Goal: Answer question/provide support

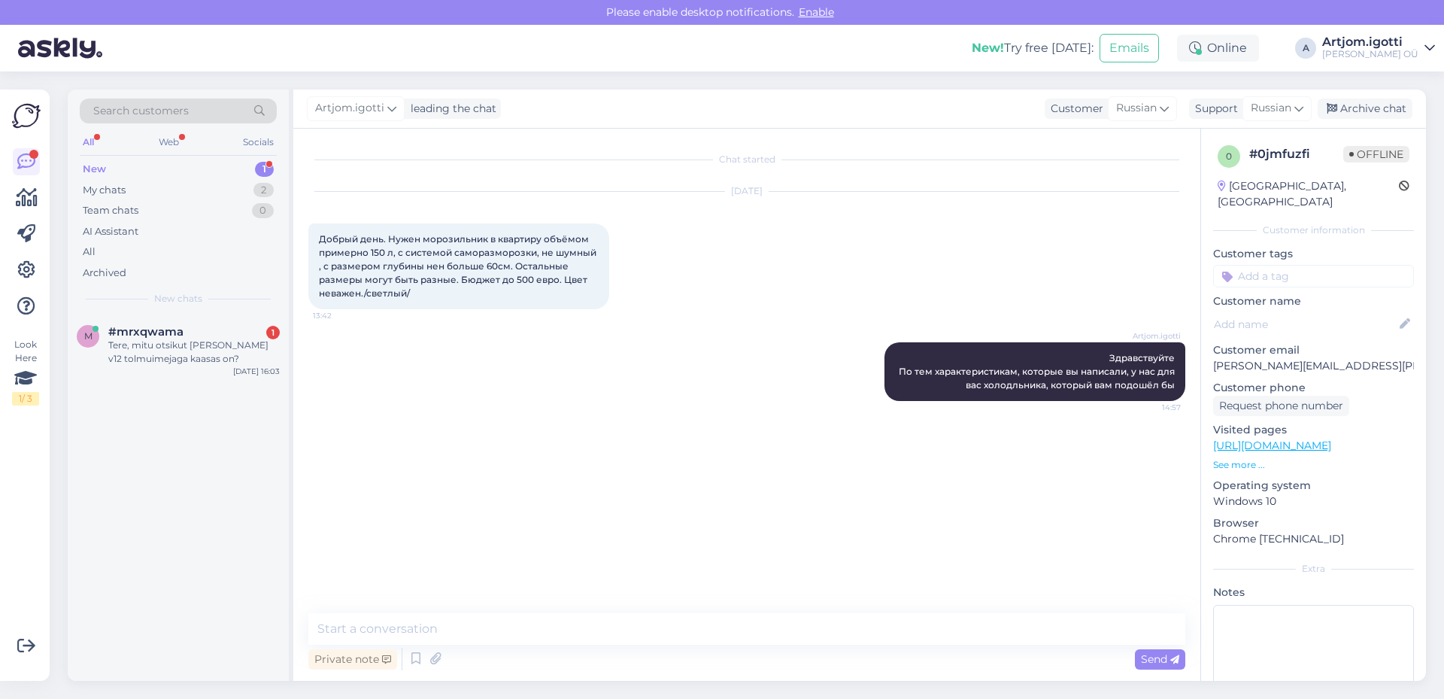
click at [208, 169] on div "New 1" at bounding box center [178, 169] width 197 height 21
click at [223, 382] on div "m #mrxqwama 1 Tere, mitu otsikut [PERSON_NAME] v12 tolmuimejaga kaasas on? [DAT…" at bounding box center [178, 497] width 221 height 366
click at [221, 365] on div "Tere, mitu otsikut [PERSON_NAME] v12 tolmuimejaga kaasas on?" at bounding box center [193, 351] width 171 height 27
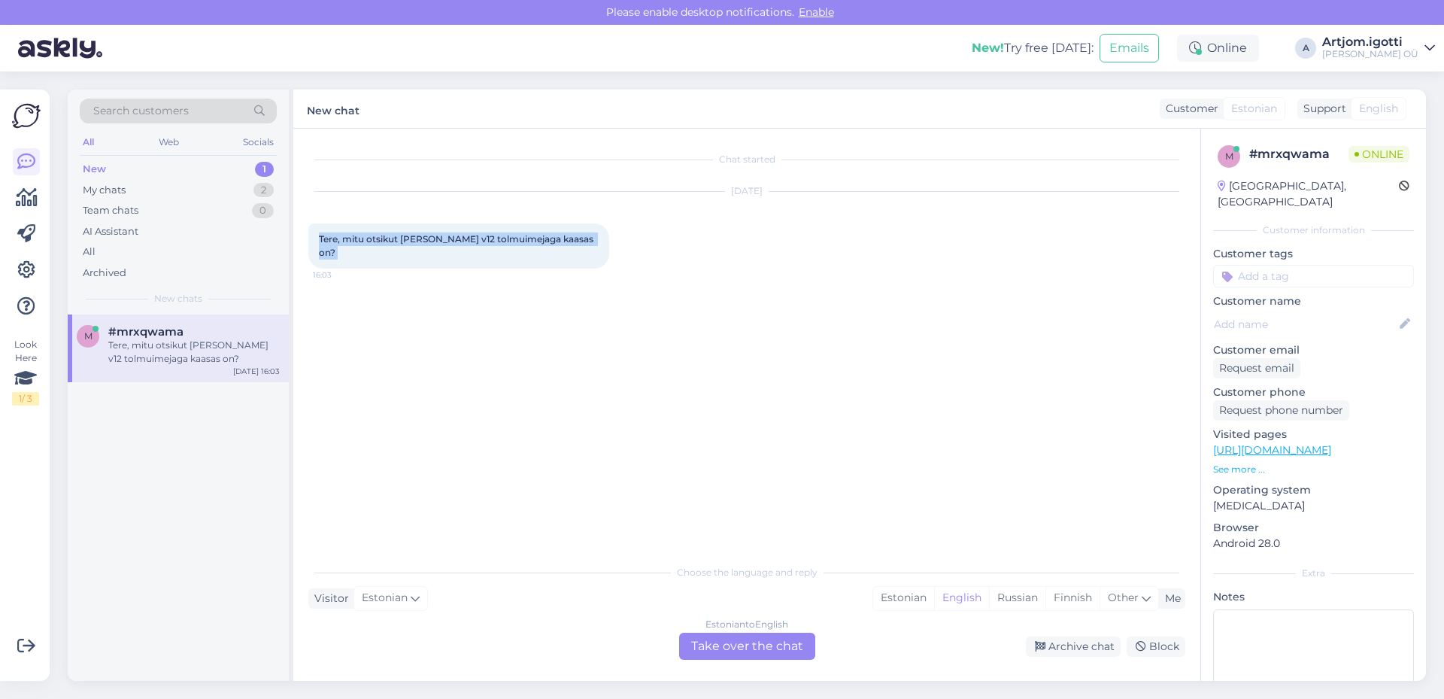
drag, startPoint x: 319, startPoint y: 234, endPoint x: 592, endPoint y: 247, distance: 273.3
click at [592, 247] on div "Tere, mitu otsikut [PERSON_NAME] v12 tolmuimejaga kaasas on? 16:03" at bounding box center [458, 245] width 301 height 45
copy div "Tere, mitu otsikut [PERSON_NAME] v12 tolmuimejaga kaasas on? 16:03"
click at [1245, 462] on p "See more ..." at bounding box center [1313, 469] width 201 height 14
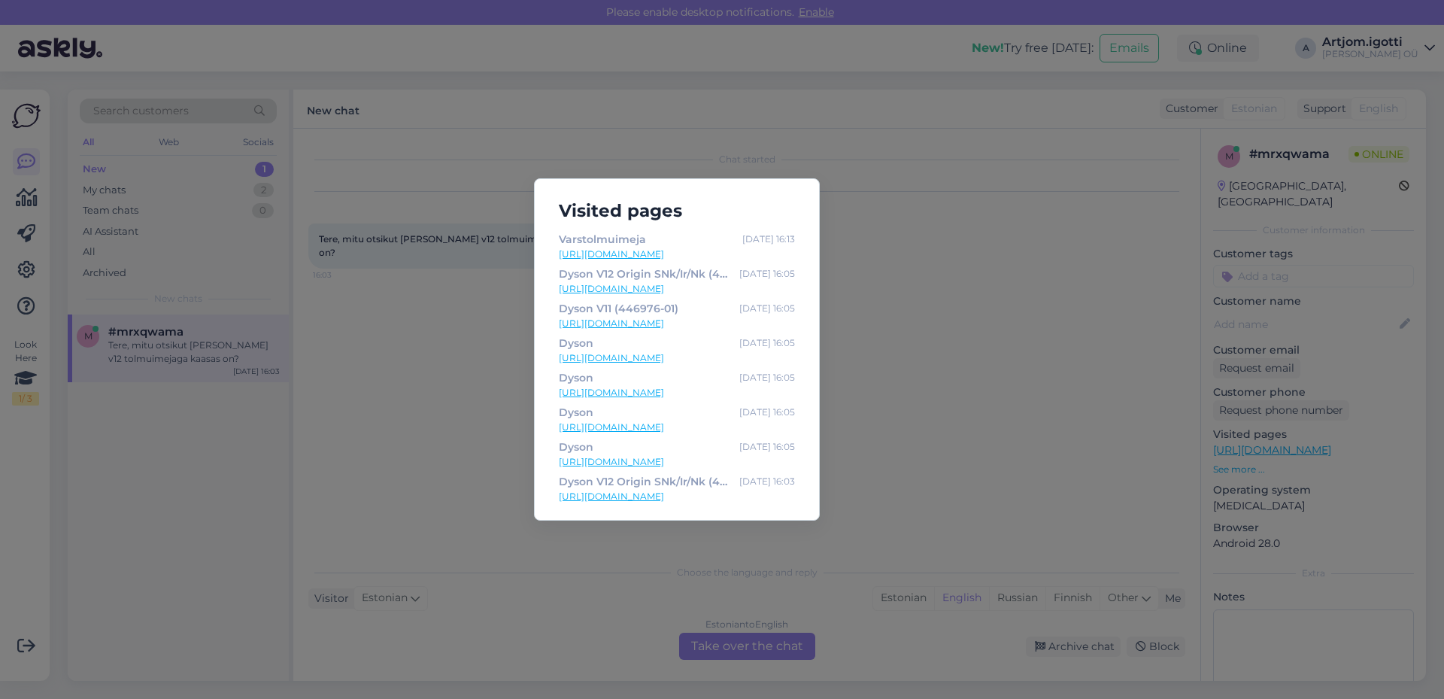
click at [979, 365] on div "Visited pages [GEOGRAPHIC_DATA] [DATE] 16:13 [URL][DOMAIN_NAME] Dyson V12 Origi…" at bounding box center [722, 349] width 1444 height 699
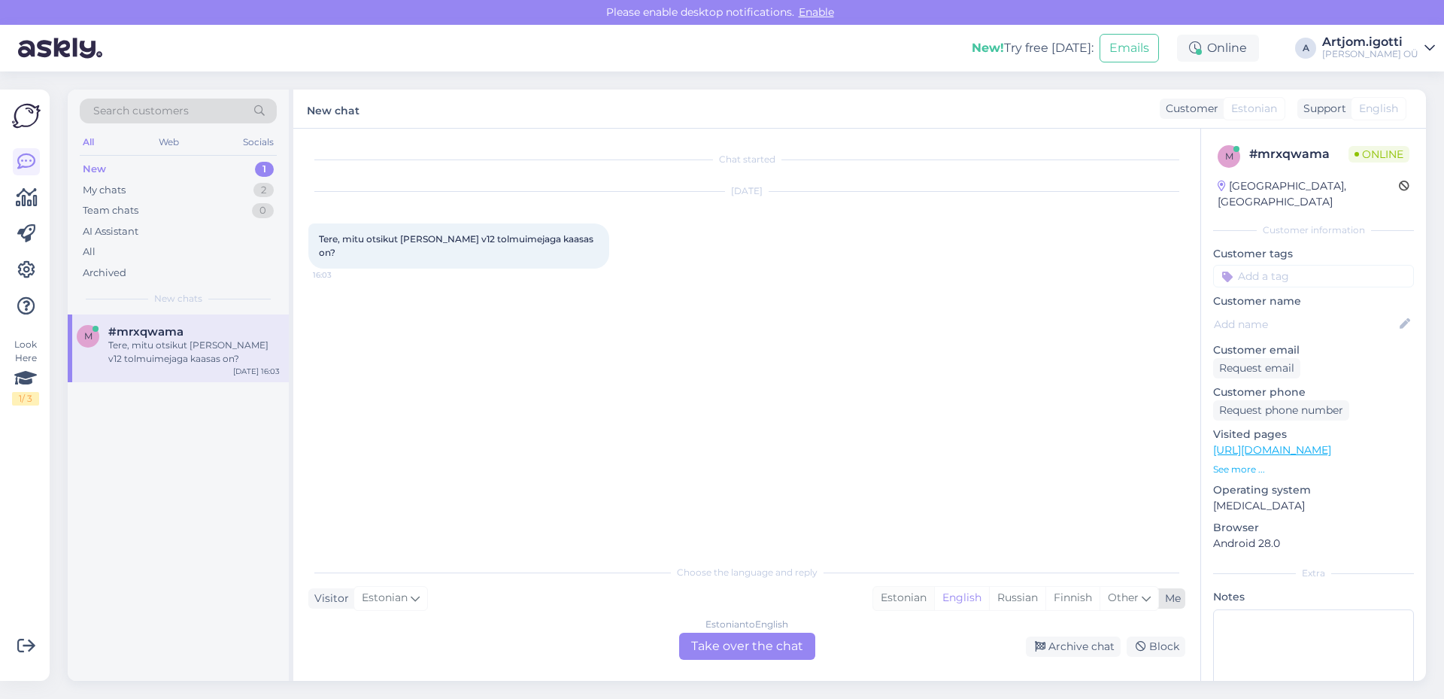
click at [890, 593] on div "Estonian" at bounding box center [903, 598] width 61 height 23
click at [745, 635] on div "Estonian to Estonian Take over the chat" at bounding box center [747, 645] width 136 height 27
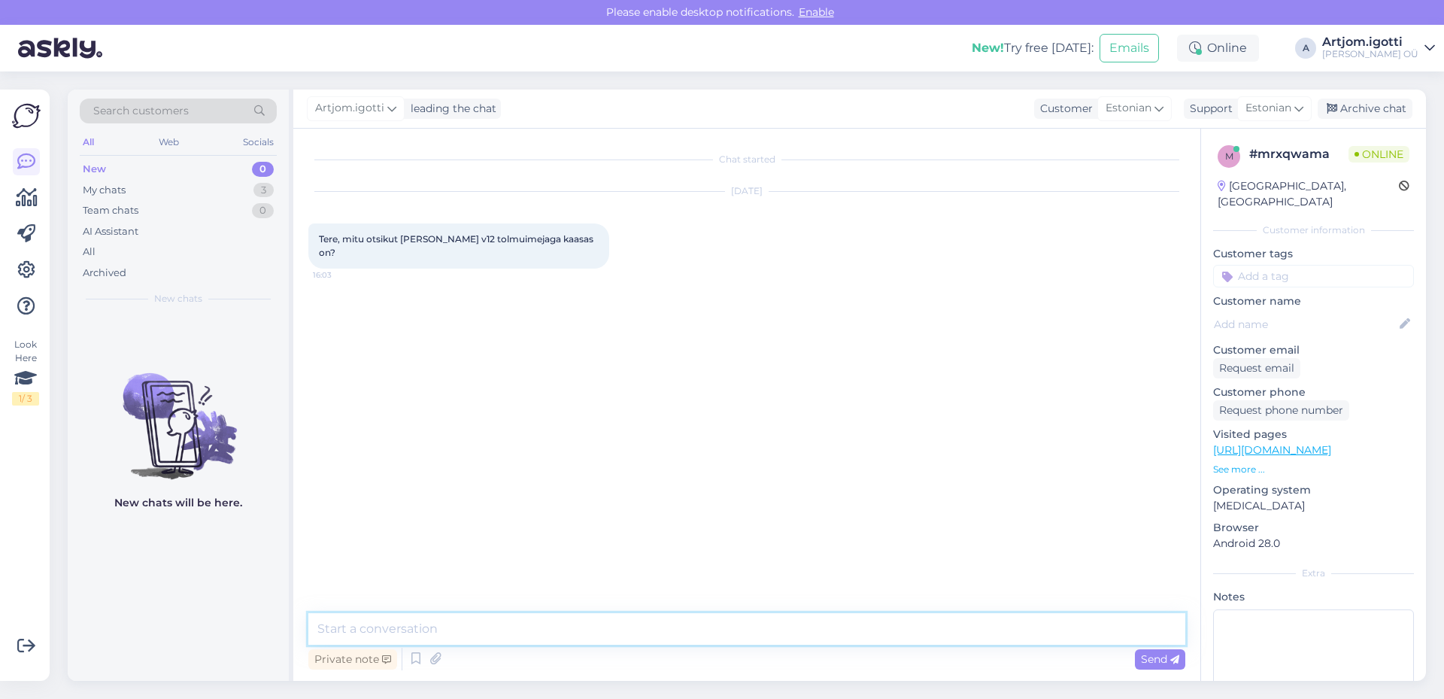
click at [620, 621] on textarea at bounding box center [746, 629] width 877 height 32
type textarea "[PERSON_NAME]"
type textarea "Tere Mis täpsemalt mudeli c 12 teie mõtlete?"
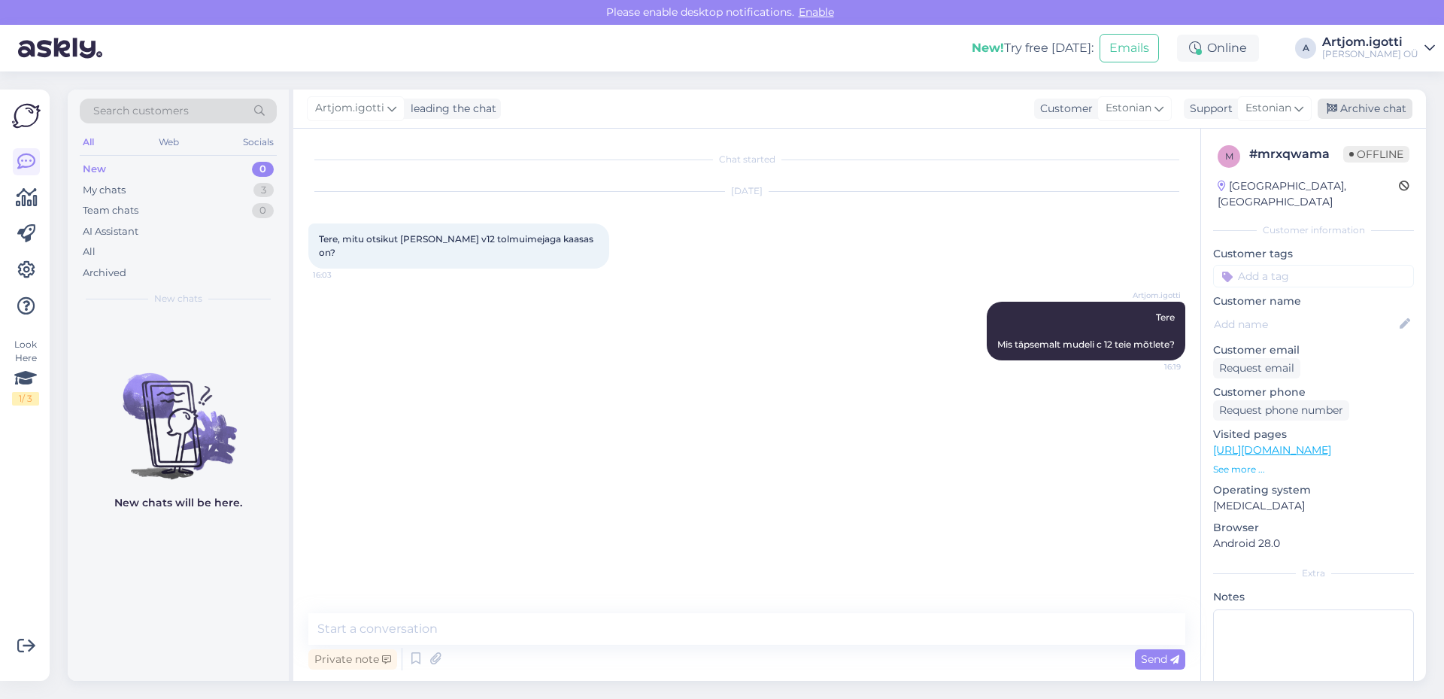
click at [1372, 99] on div "Archive chat" at bounding box center [1364, 109] width 95 height 20
